Goal: Task Accomplishment & Management: Use online tool/utility

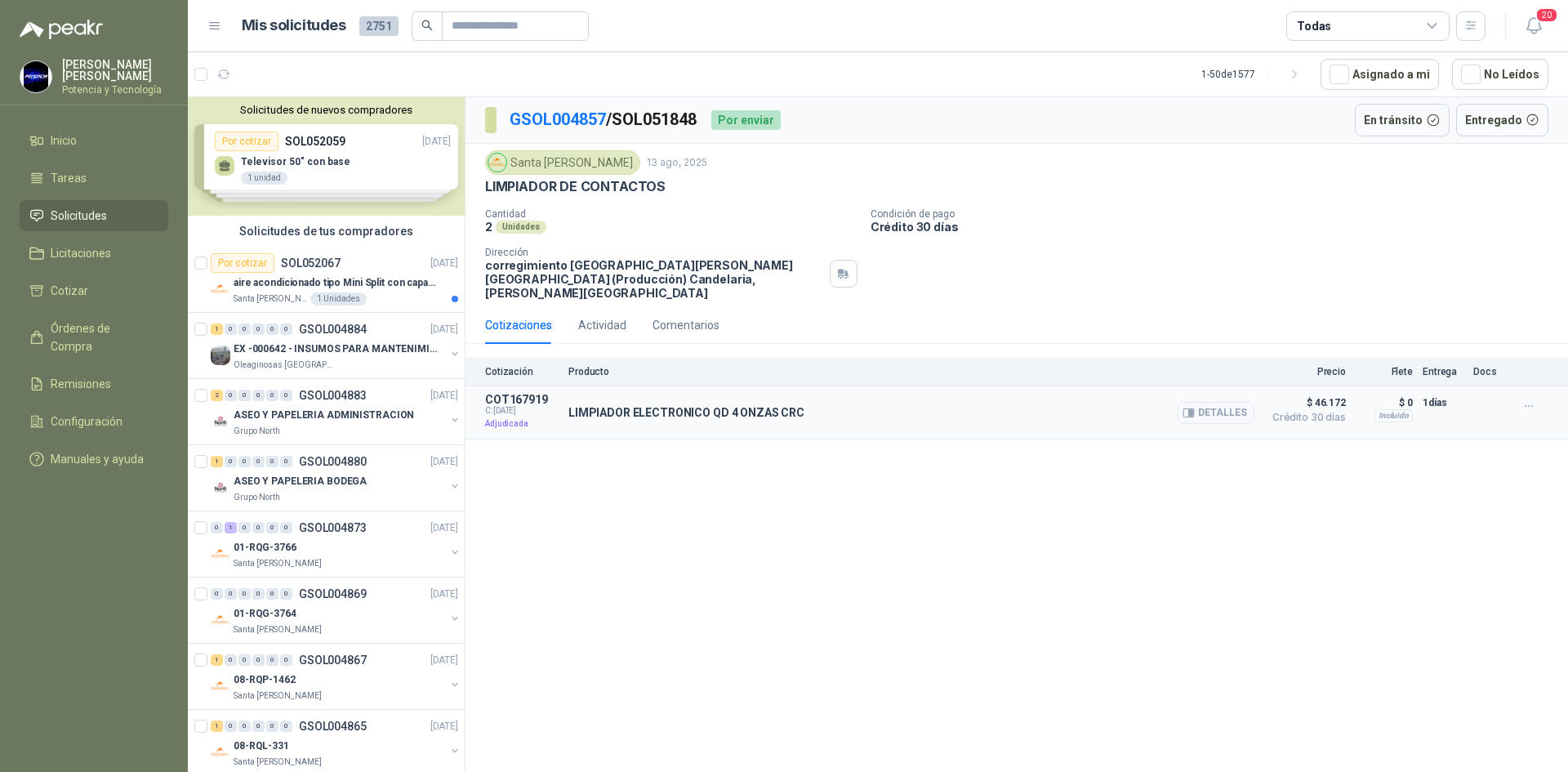
click at [767, 406] on p "LIMPIADOR ELECTRONICO QD 4 ONZAS CRC" at bounding box center [687, 412] width 236 height 13
click at [742, 393] on div "LIMPIADOR ELECTRONICO QD 4 ONZAS CRC Detalles" at bounding box center [911, 412] width 686 height 39
click at [109, 375] on span "Remisiones" at bounding box center [80, 383] width 61 height 18
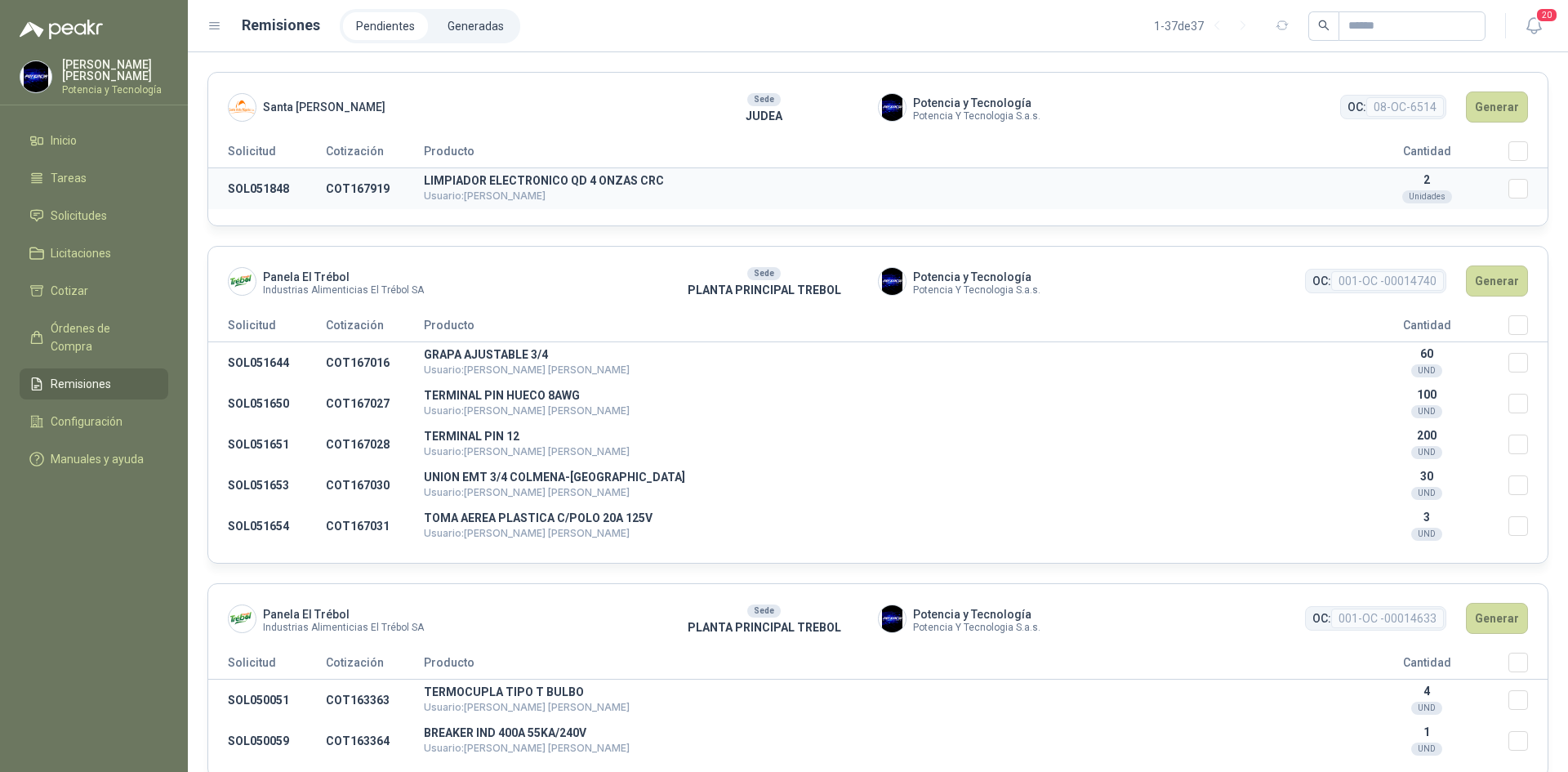
click at [320, 198] on td "SOL051848" at bounding box center [267, 189] width 118 height 42
click at [1498, 109] on button "Generar" at bounding box center [1497, 107] width 62 height 31
click at [1486, 107] on button "Generar" at bounding box center [1497, 107] width 62 height 31
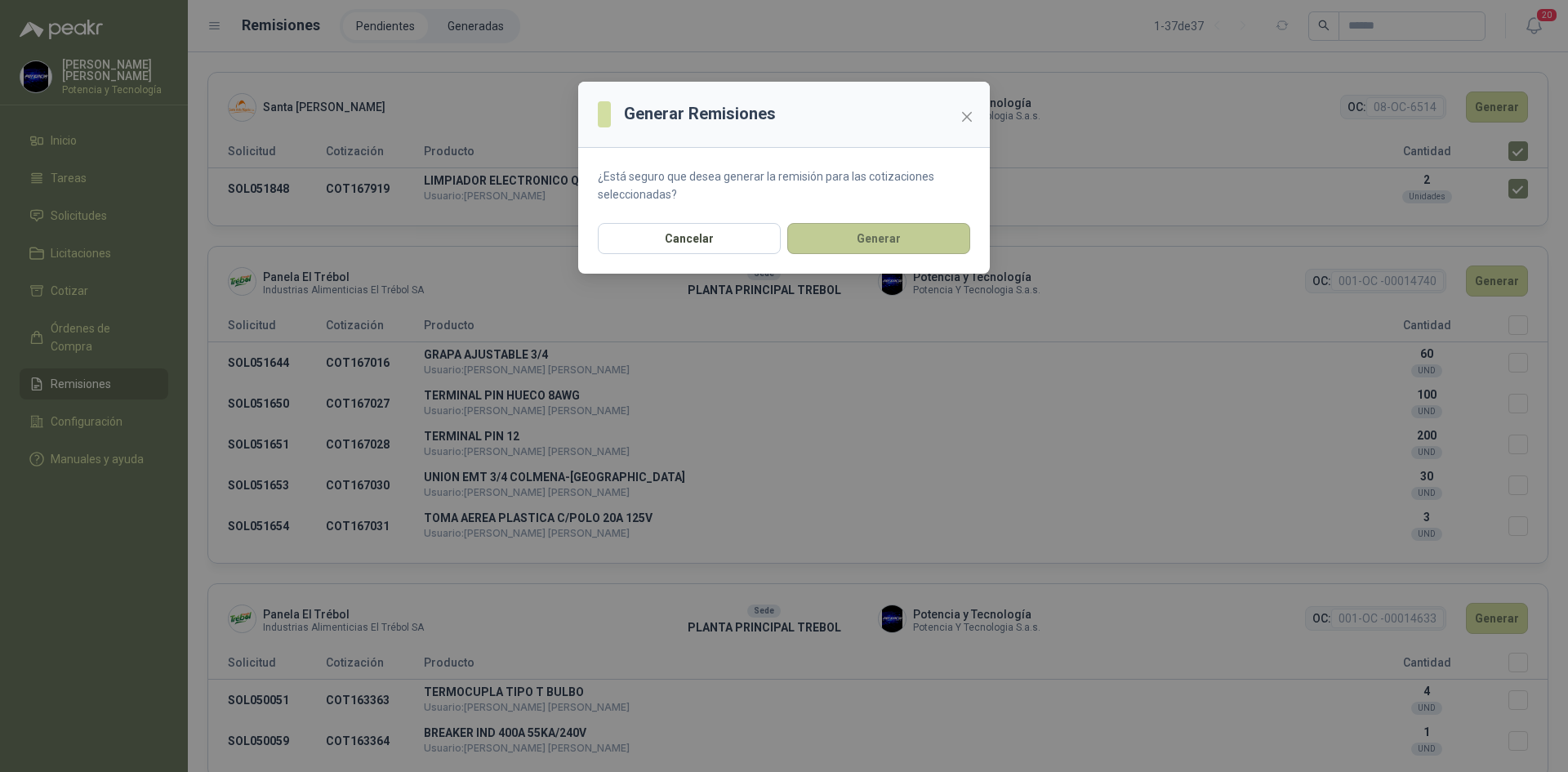
click at [937, 231] on button "Generar" at bounding box center [879, 238] width 183 height 31
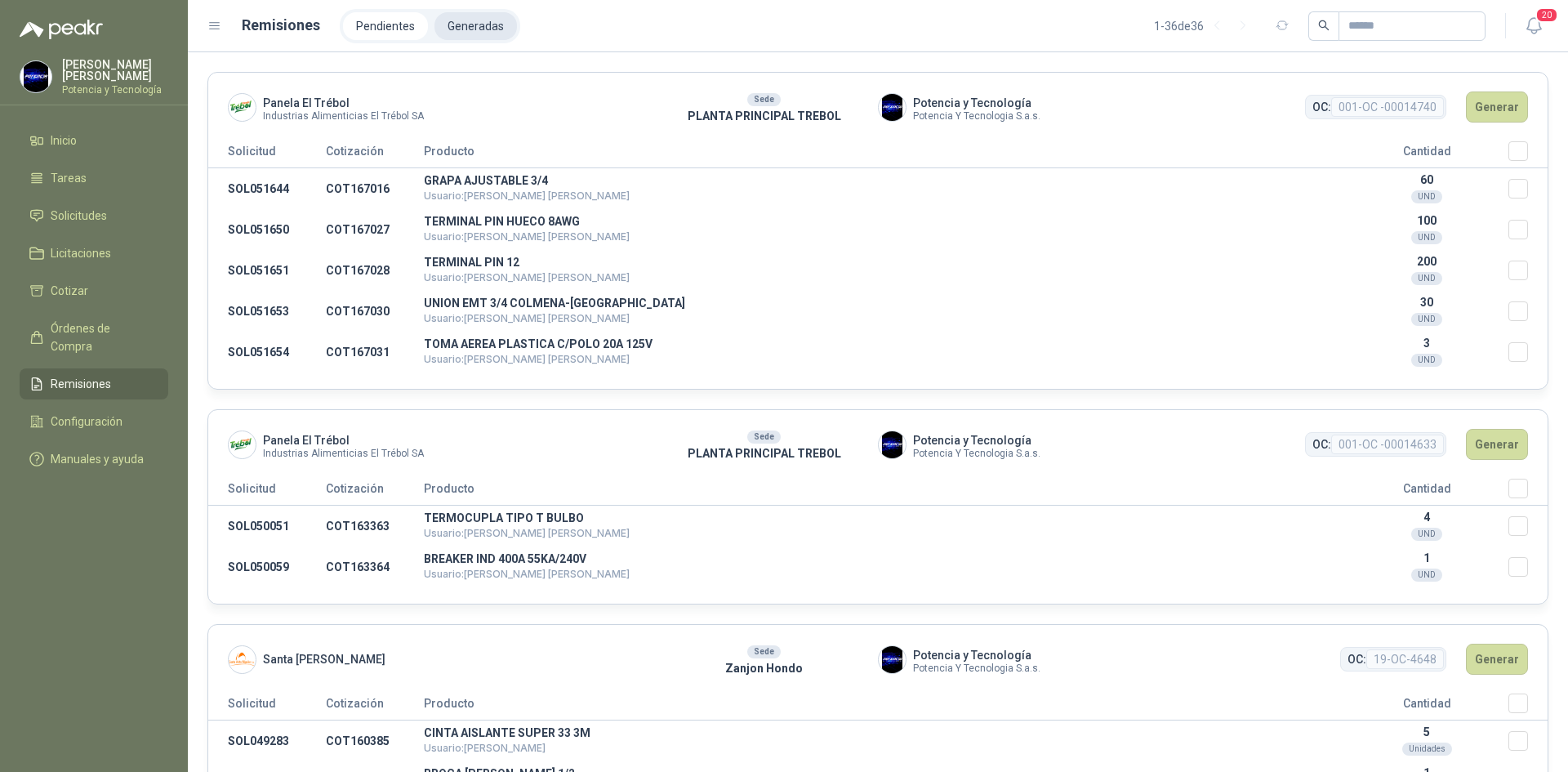
click at [484, 27] on li "Generadas" at bounding box center [476, 26] width 83 height 28
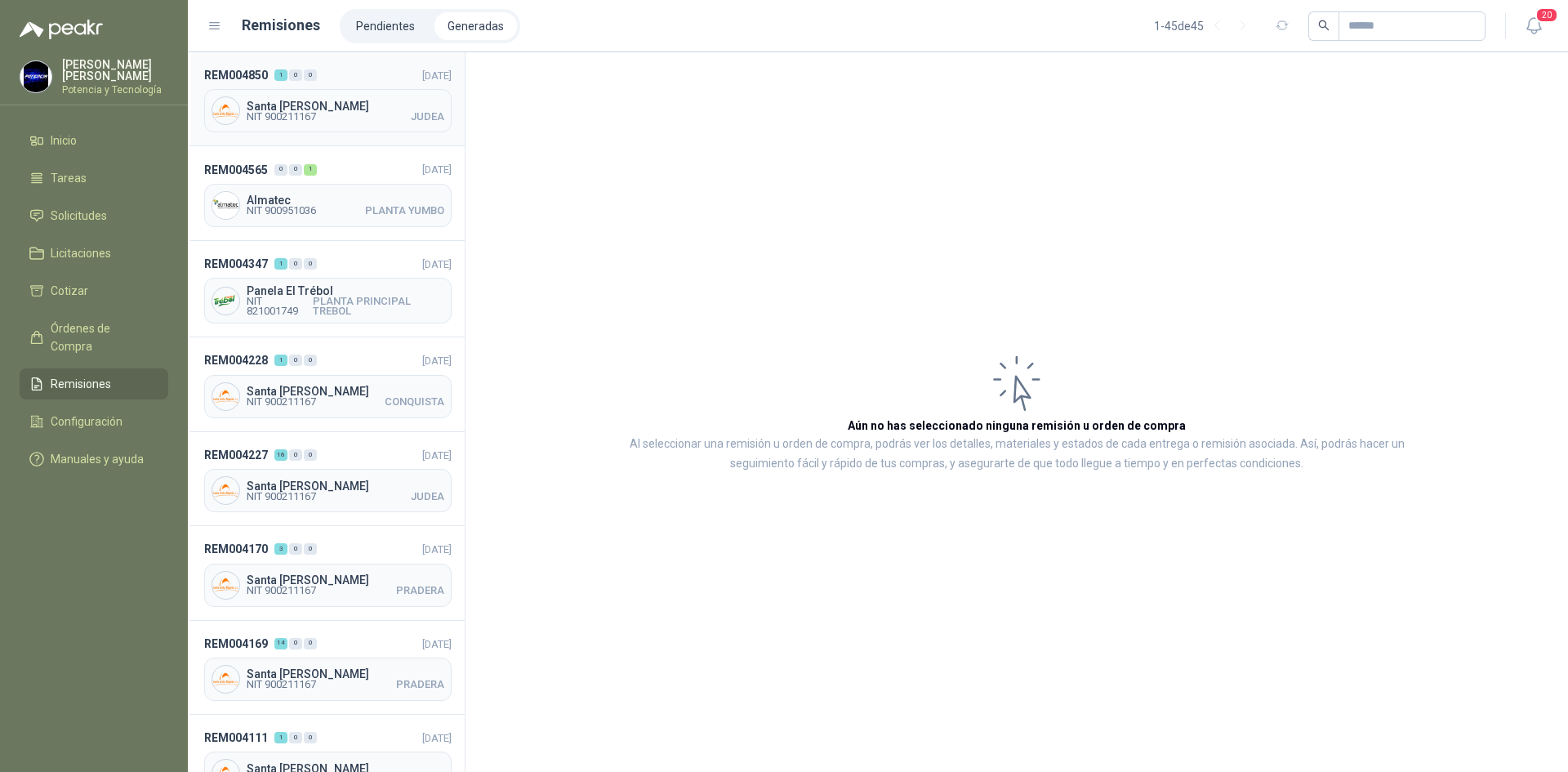
click at [344, 127] on div "Santa Anita Napoles NIT 900211167 JUDEA" at bounding box center [328, 110] width 248 height 44
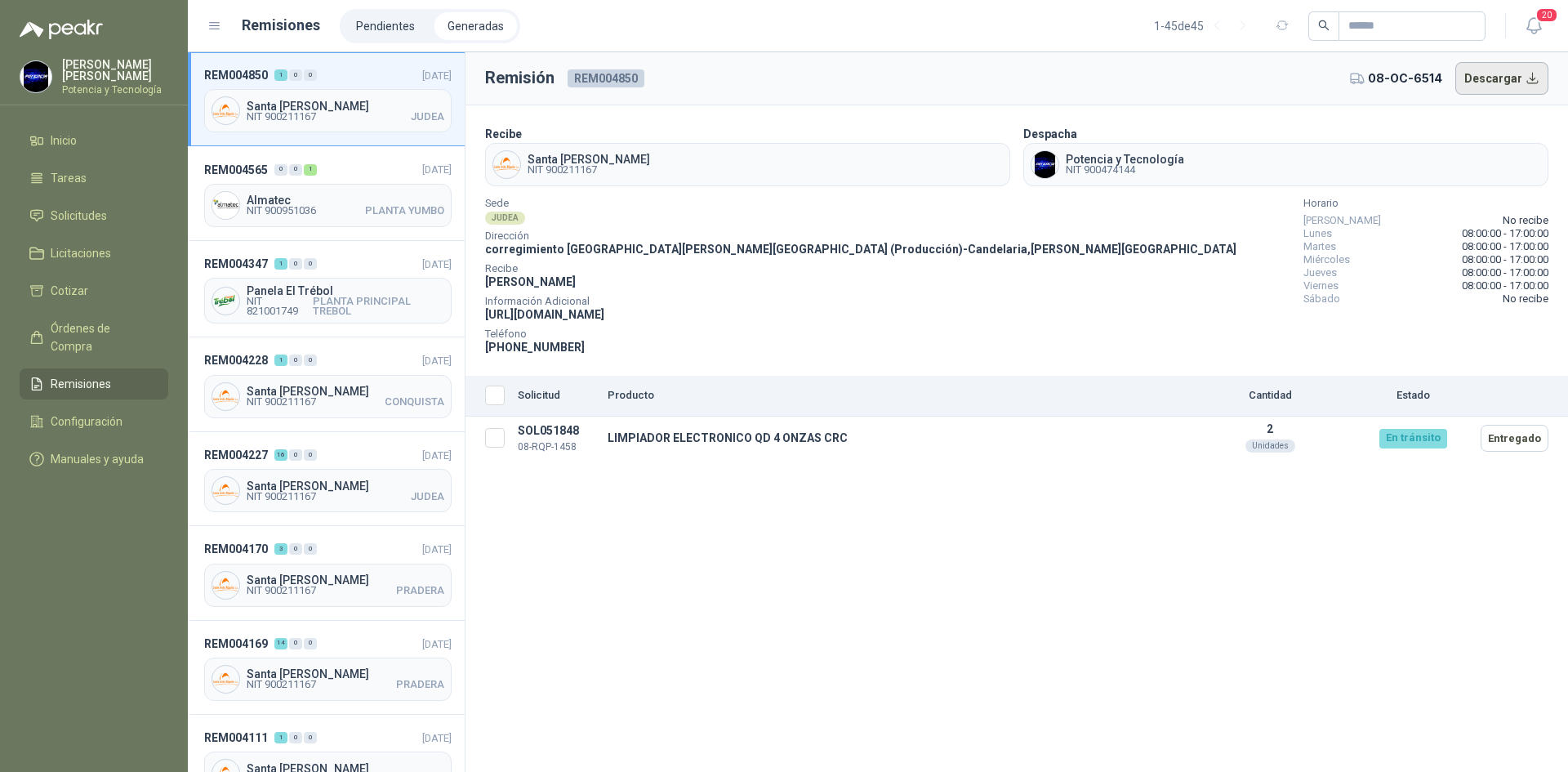
click at [1493, 81] on button "Descargar" at bounding box center [1502, 79] width 94 height 32
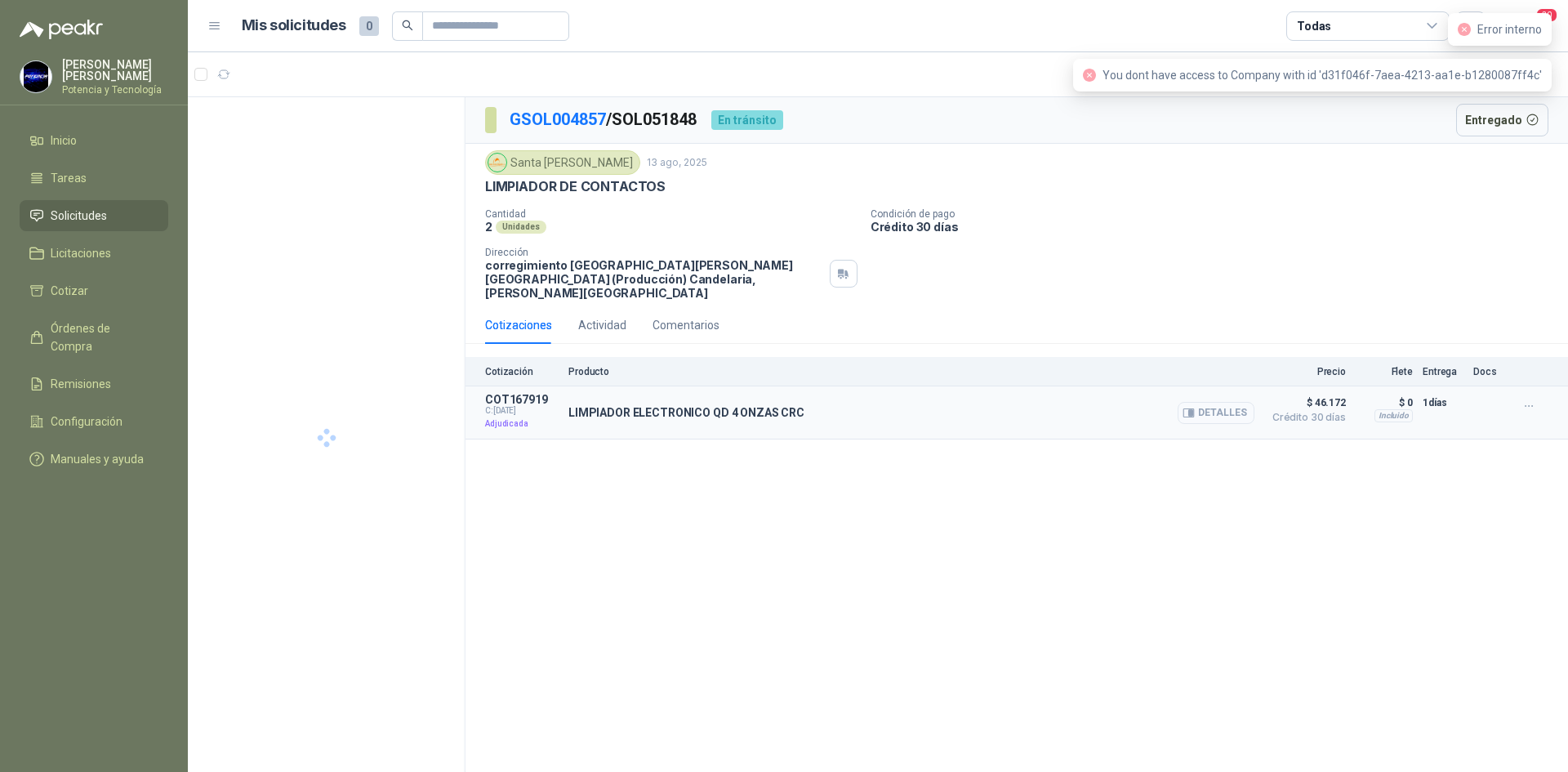
click at [1207, 404] on button "Detalles" at bounding box center [1216, 413] width 77 height 22
